Goal: Task Accomplishment & Management: Use online tool/utility

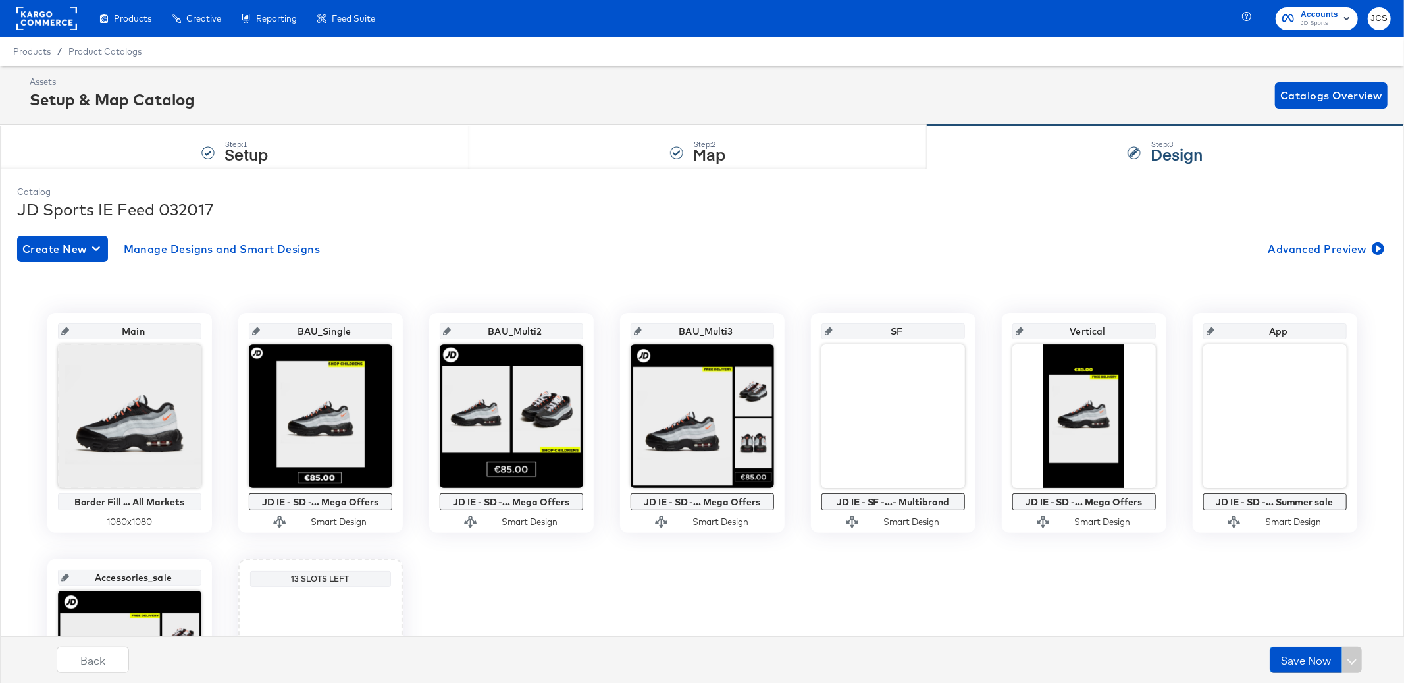
click at [57, 24] on rect at bounding box center [46, 19] width 61 height 24
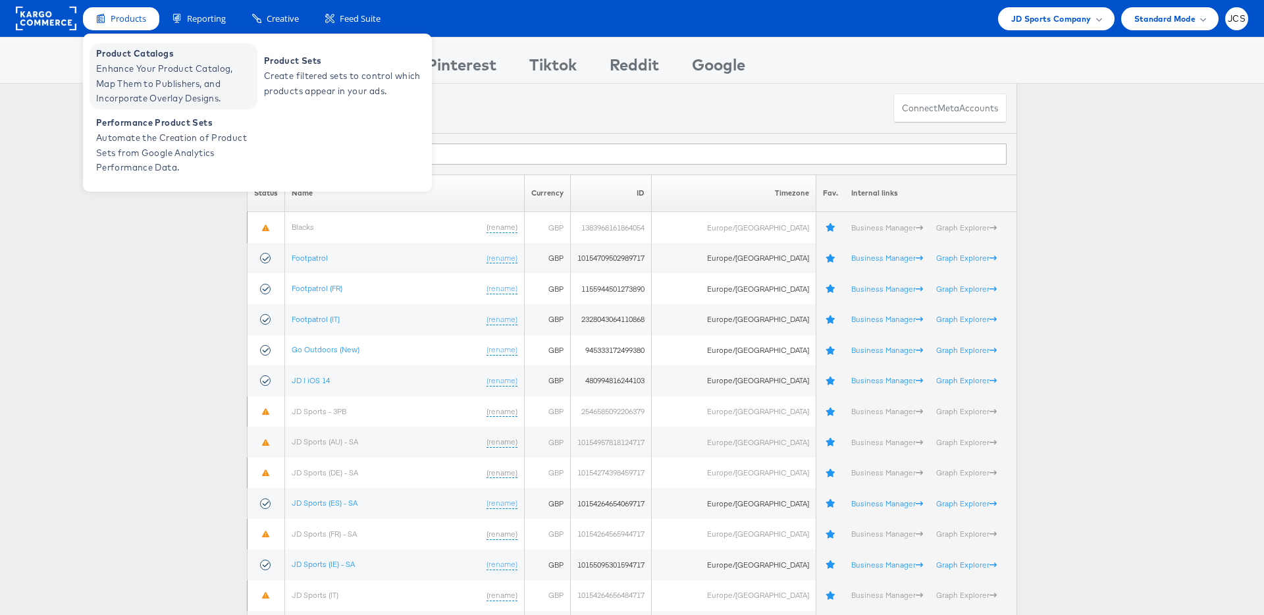
click at [136, 64] on span "Enhance Your Product Catalog, Map Them to Publishers, and Incorporate Overlay D…" at bounding box center [175, 83] width 158 height 45
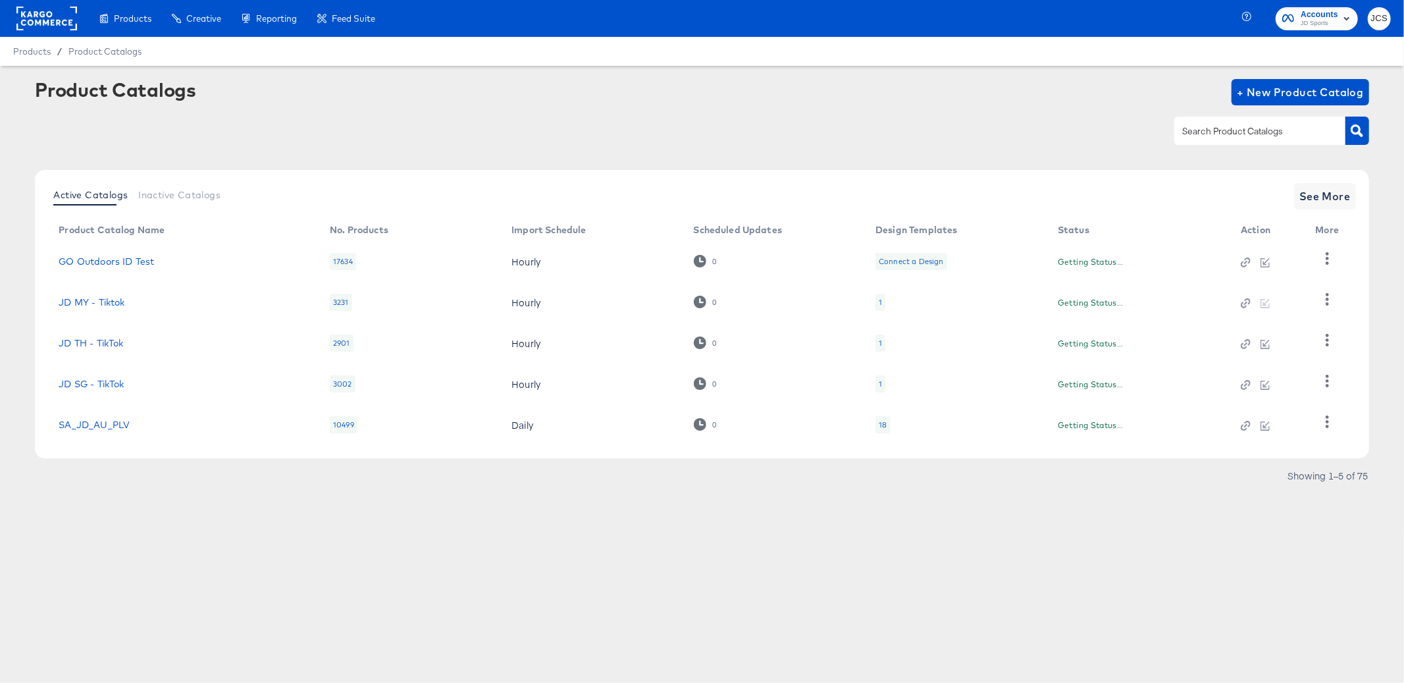
click at [53, 22] on rect at bounding box center [46, 19] width 61 height 24
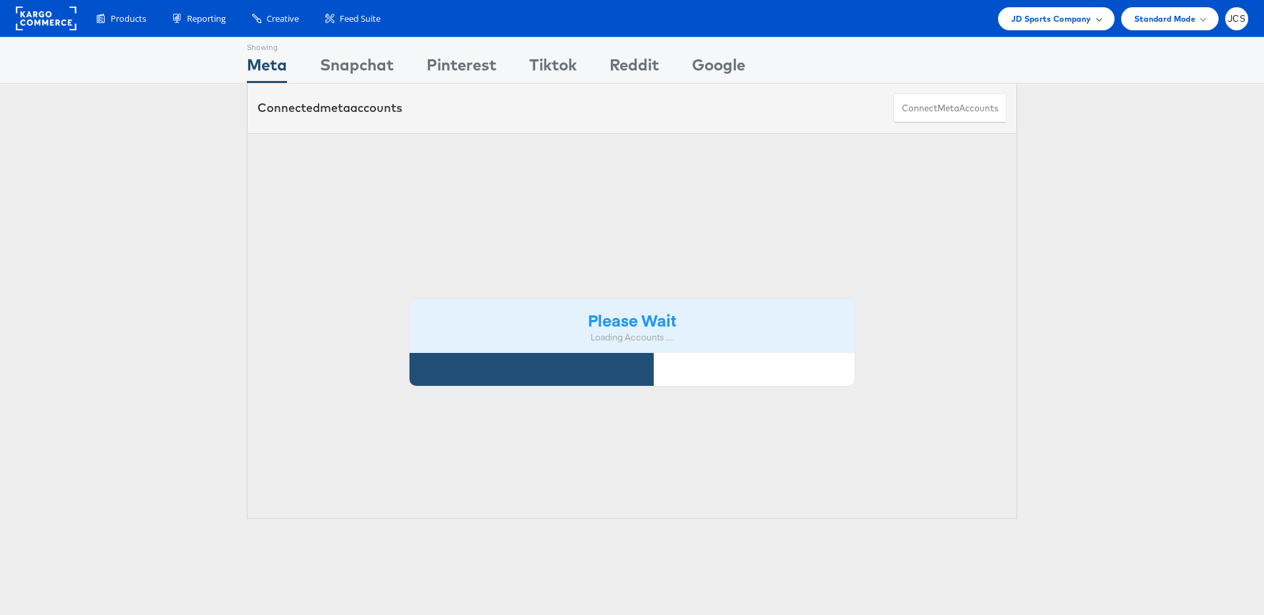
click at [1091, 18] on div "JD Sports Company" at bounding box center [1056, 19] width 90 height 14
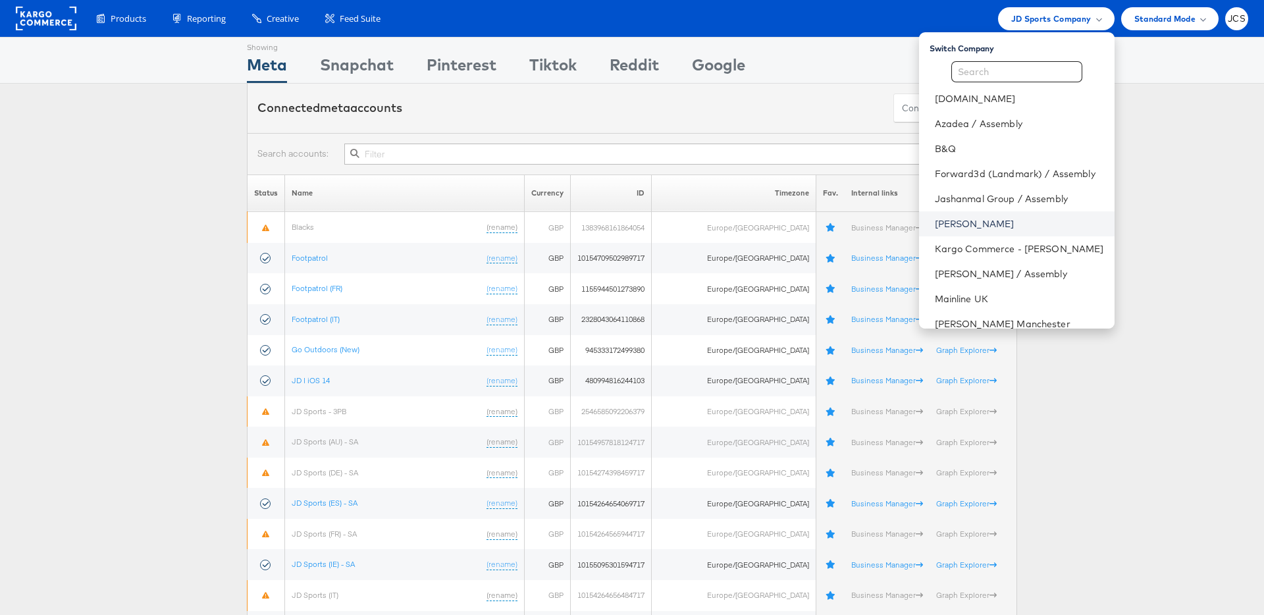
click at [935, 222] on link "John Lewis" at bounding box center [1019, 223] width 169 height 13
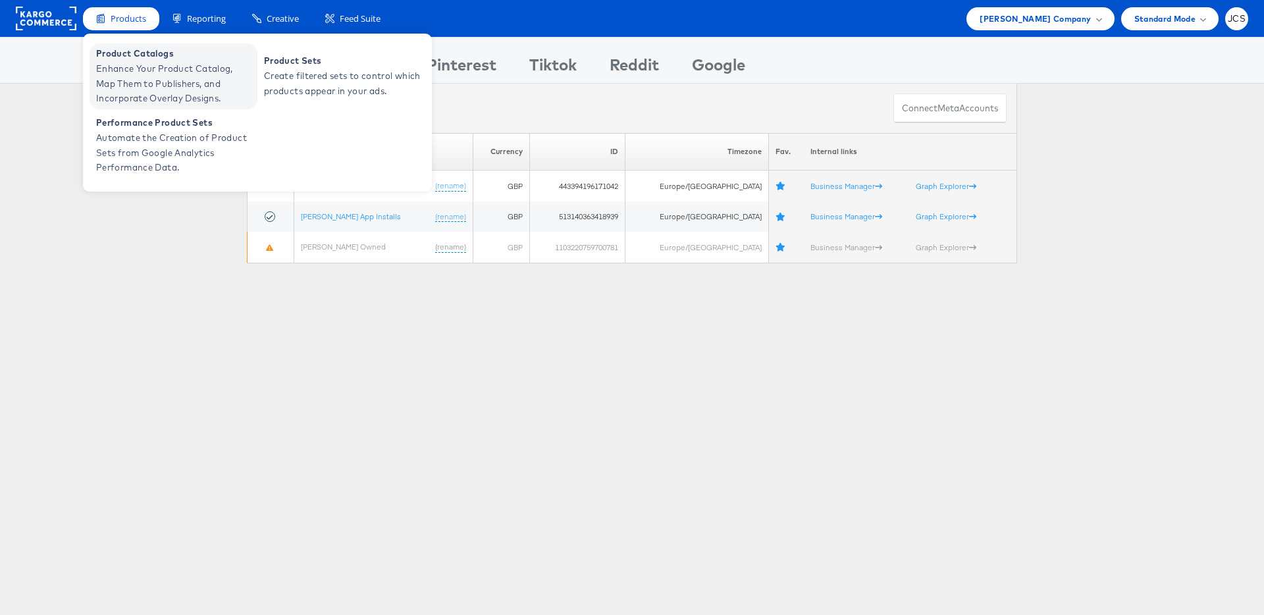
click at [117, 55] on span "Product Catalogs" at bounding box center [175, 53] width 158 height 15
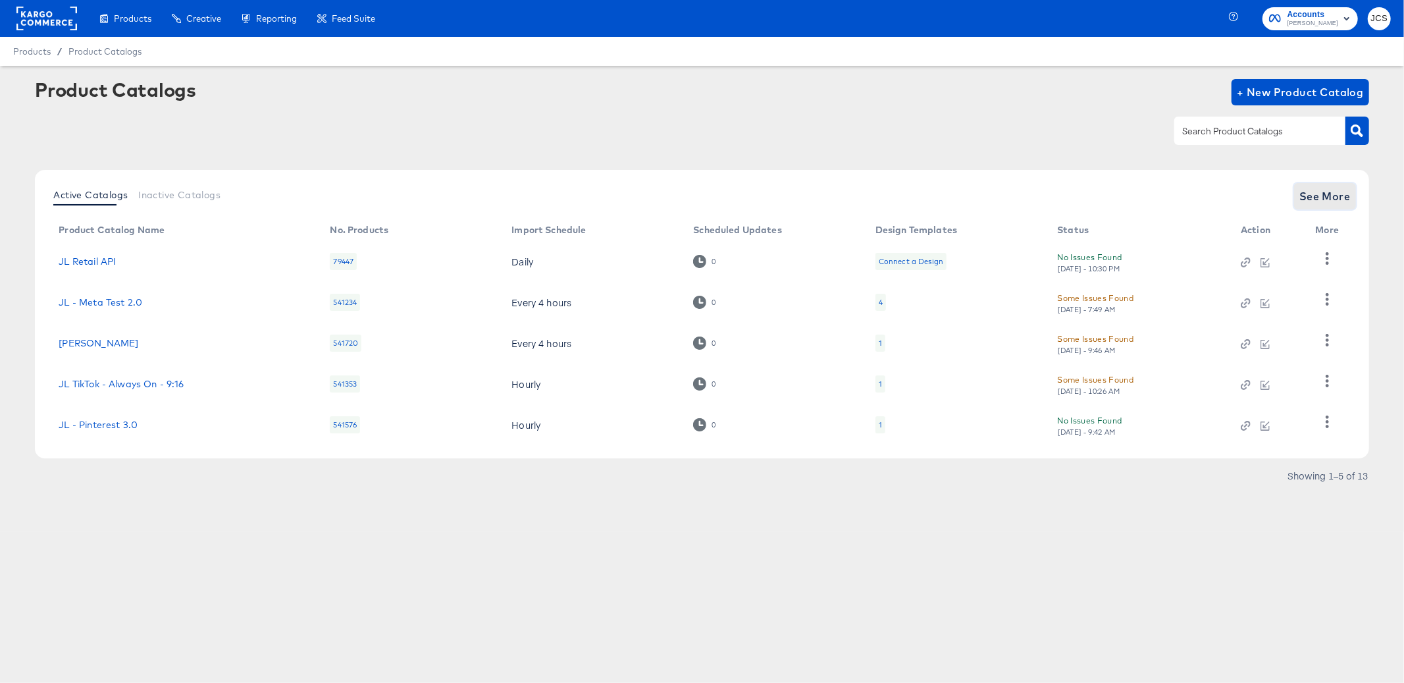
click at [1345, 192] on span "See More" at bounding box center [1324, 196] width 51 height 18
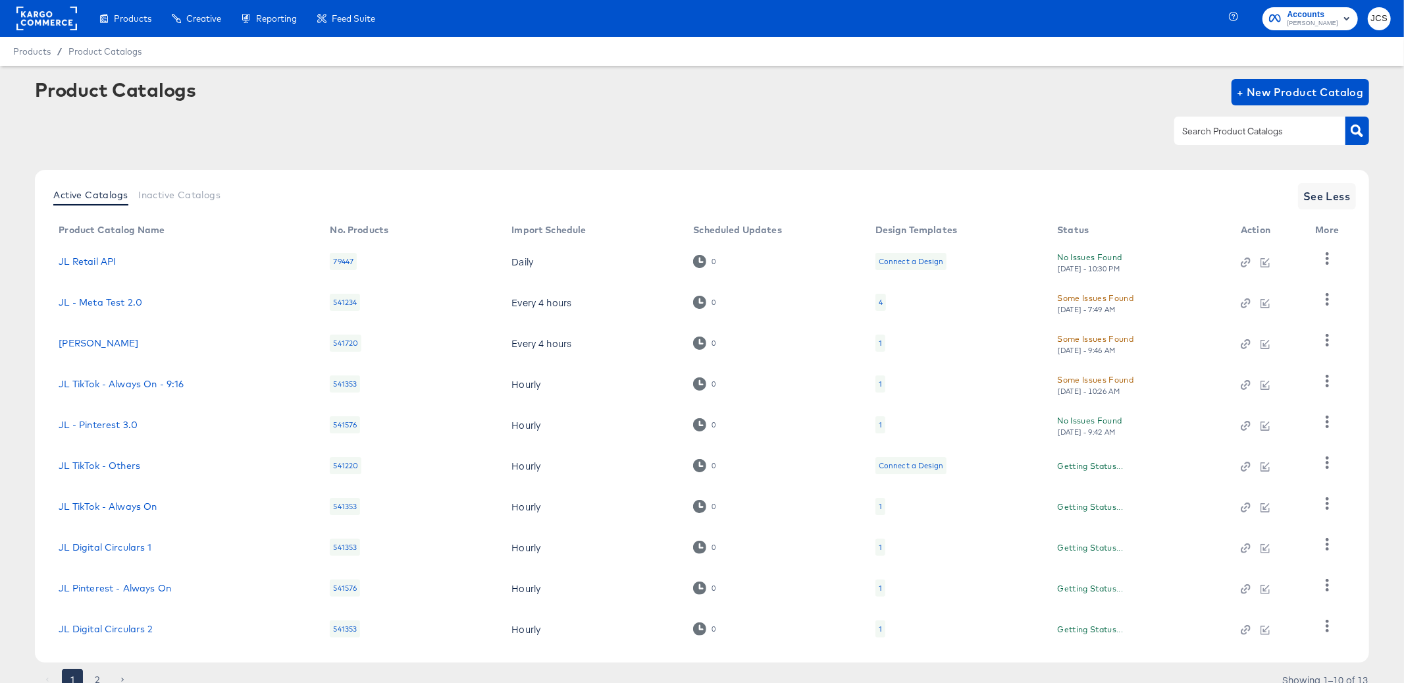
scroll to position [53, 0]
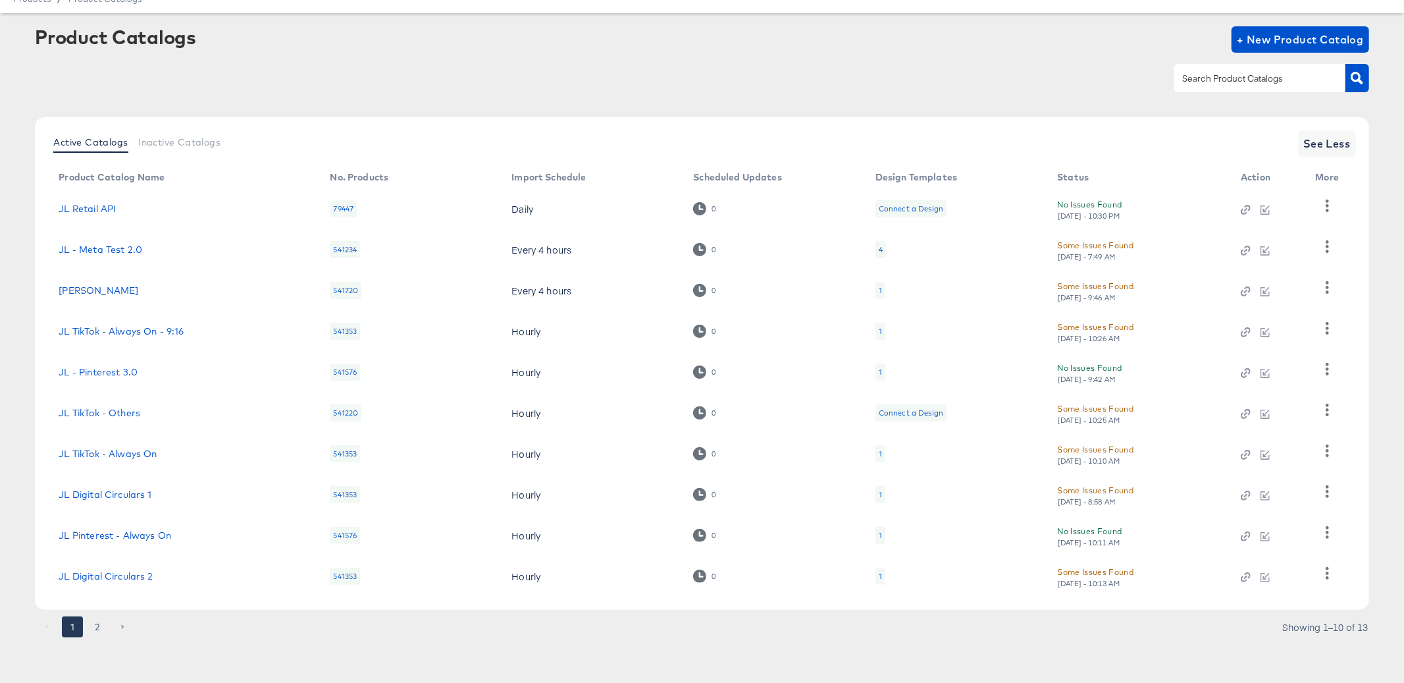
click at [879, 373] on div "1" at bounding box center [880, 372] width 3 height 11
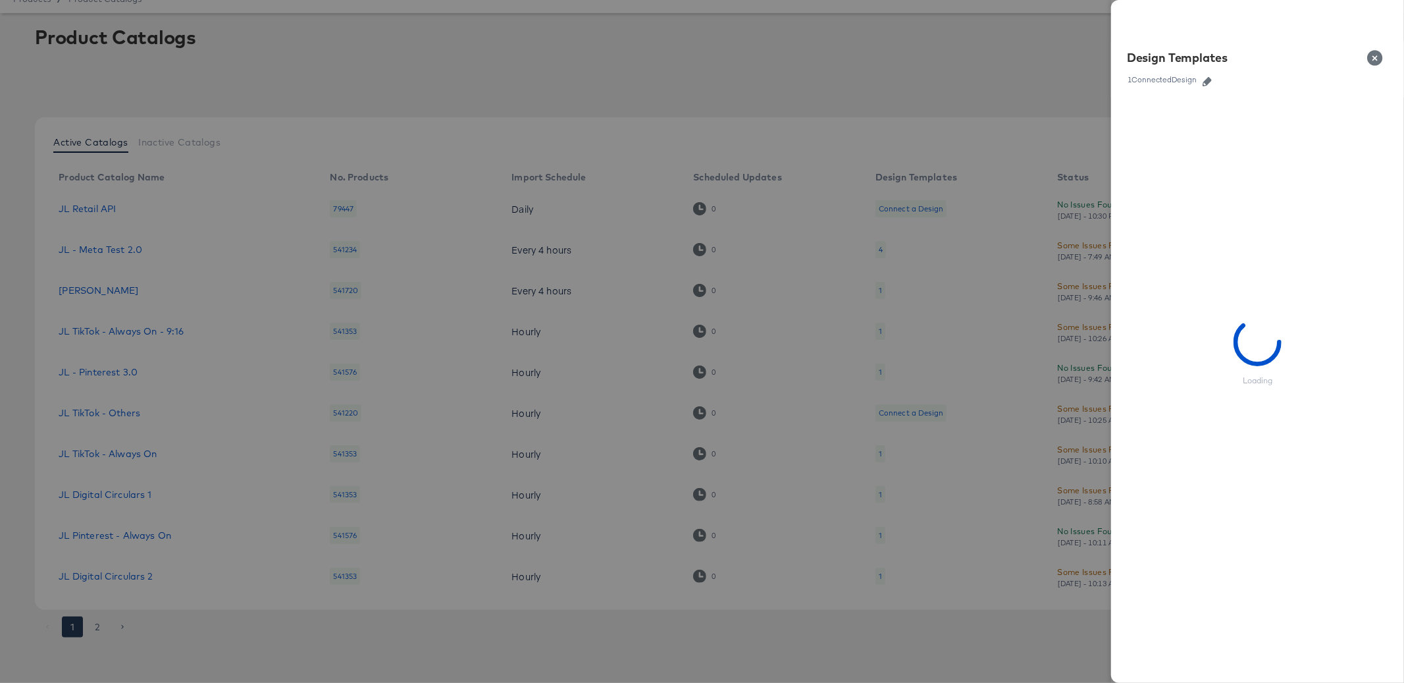
click at [1204, 81] on icon "button" at bounding box center [1206, 81] width 9 height 9
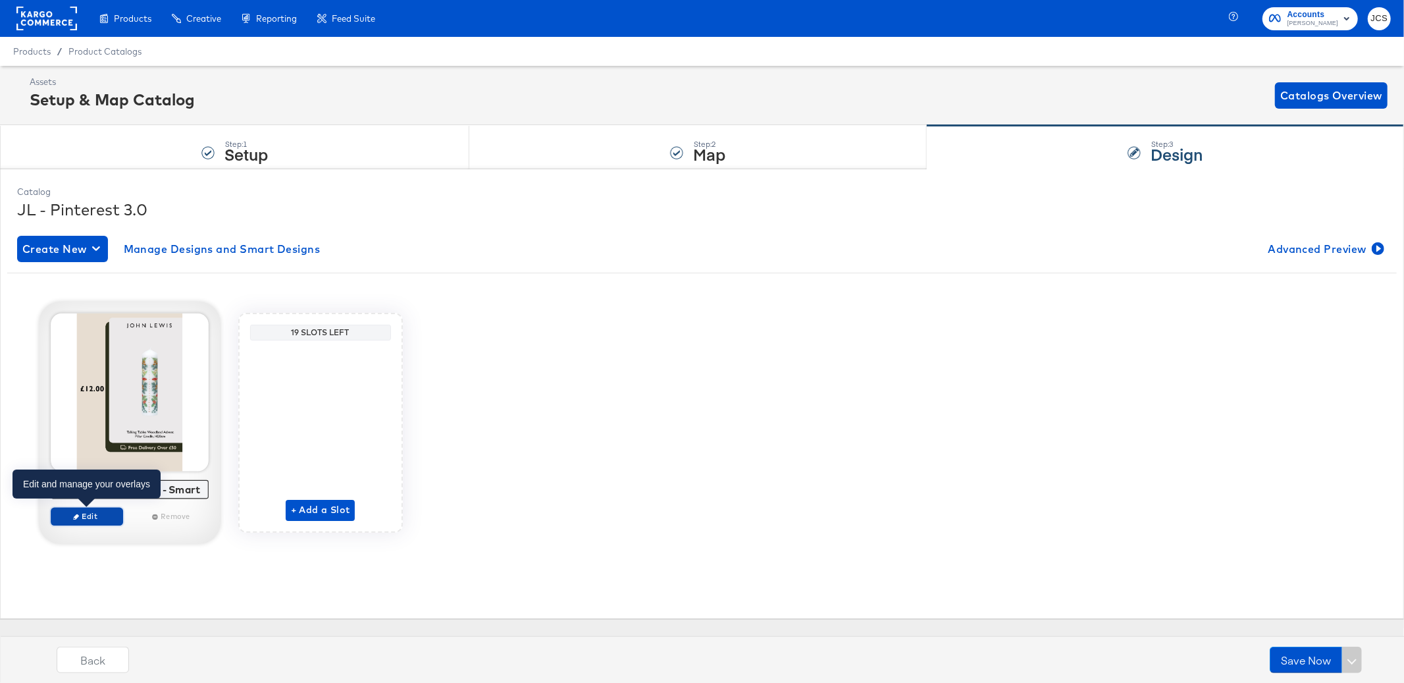
click at [91, 515] on span "Edit" at bounding box center [86, 516] width 61 height 10
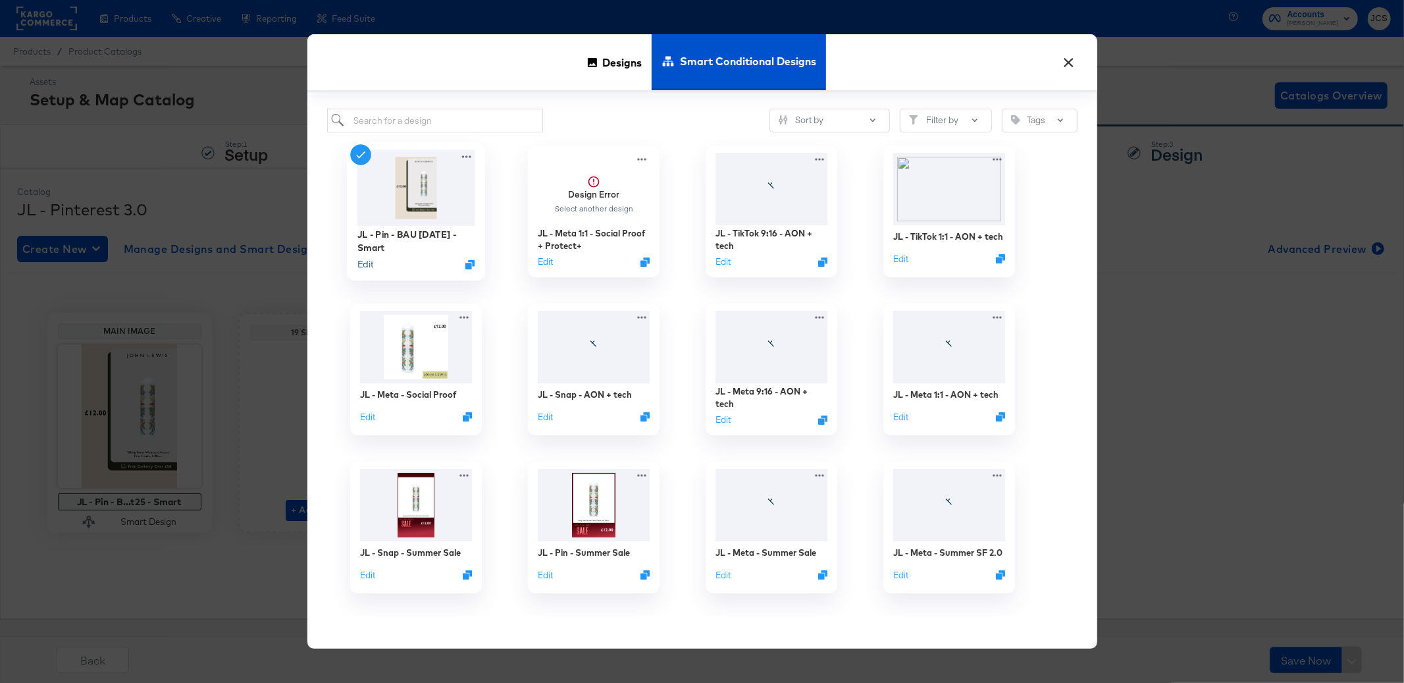
click at [370, 263] on button "Edit" at bounding box center [365, 264] width 16 height 13
